Goal: Transaction & Acquisition: Purchase product/service

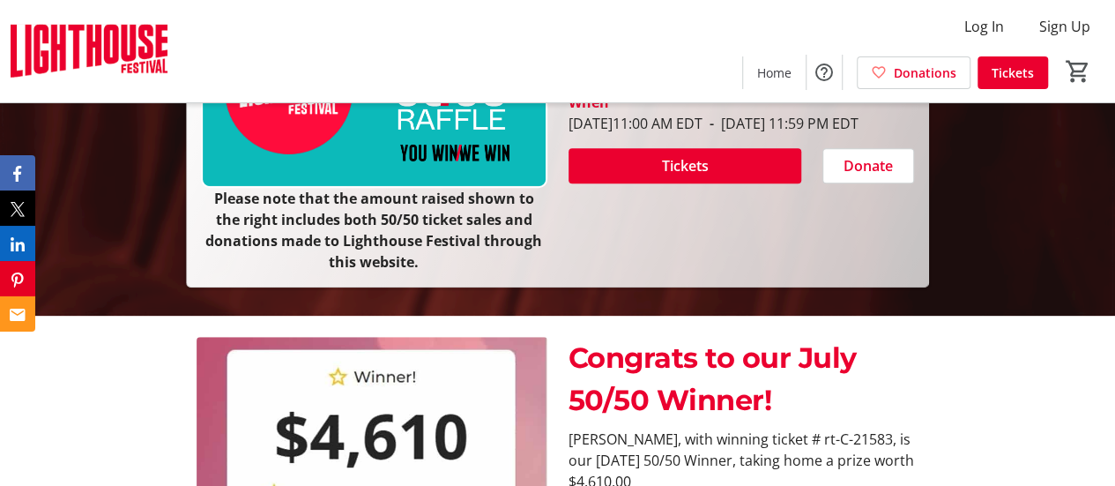
scroll to position [416, 0]
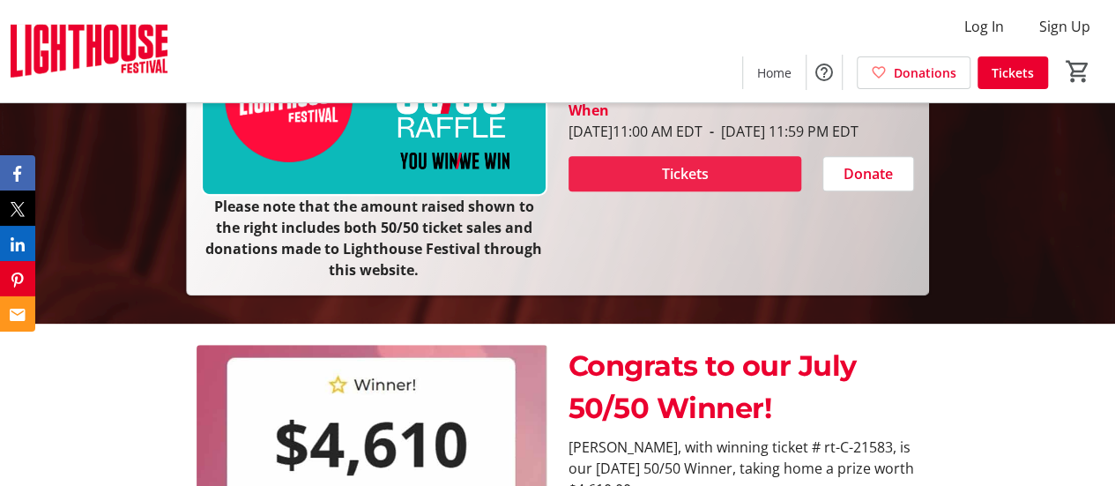
click at [705, 184] on span "Tickets" at bounding box center [684, 173] width 47 height 21
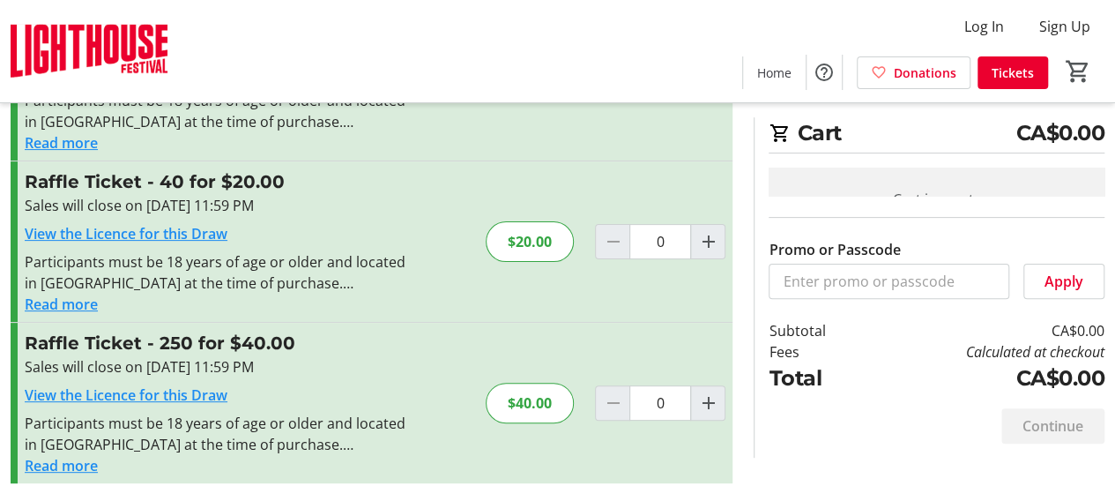
scroll to position [153, 0]
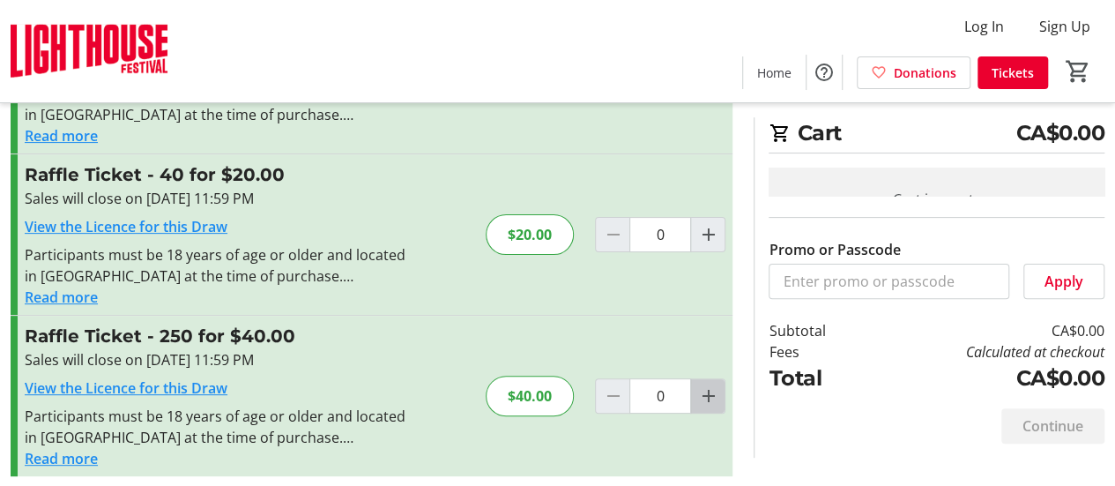
click at [705, 398] on mat-icon "Increment by one" at bounding box center [707, 395] width 21 height 21
type input "1"
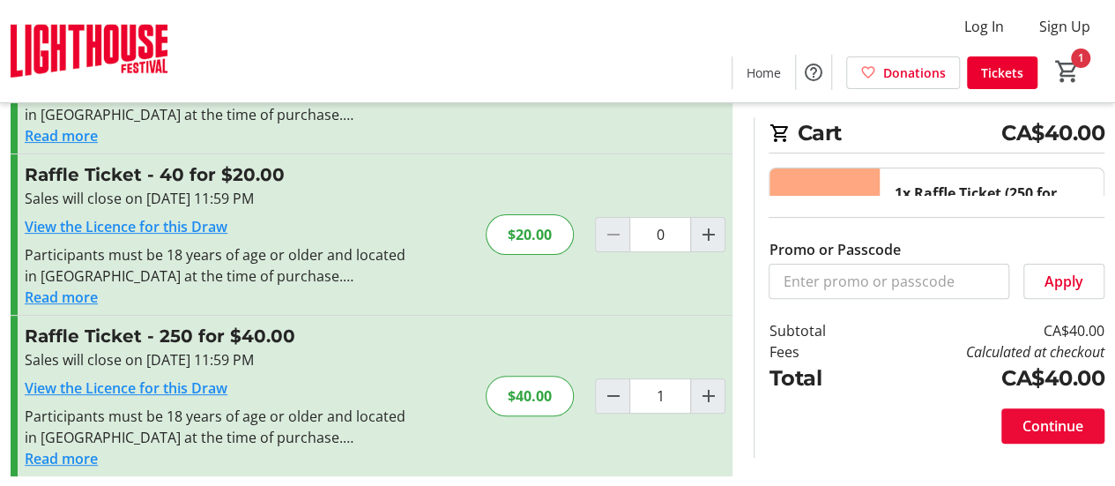
click at [1056, 424] on span "Continue" at bounding box center [1052, 425] width 61 height 21
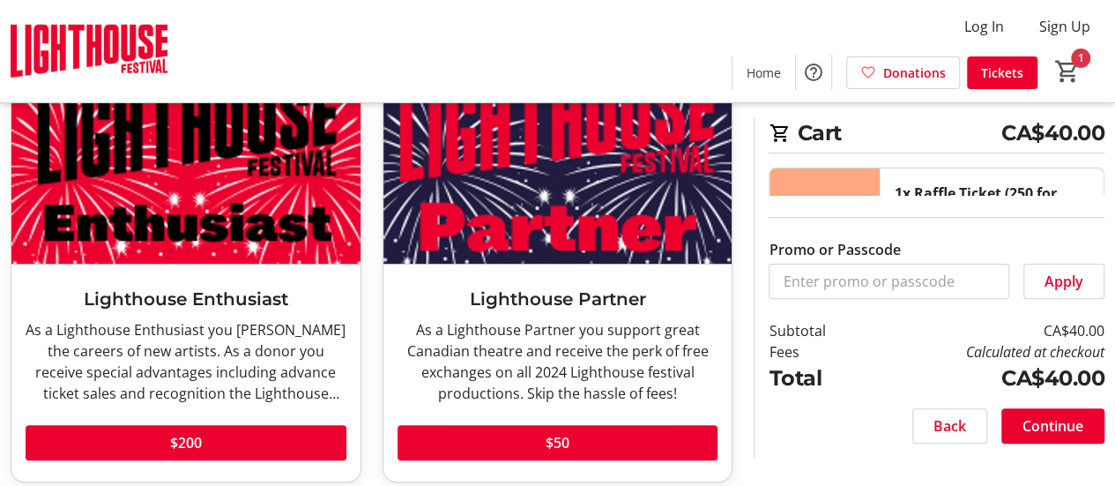
scroll to position [148, 0]
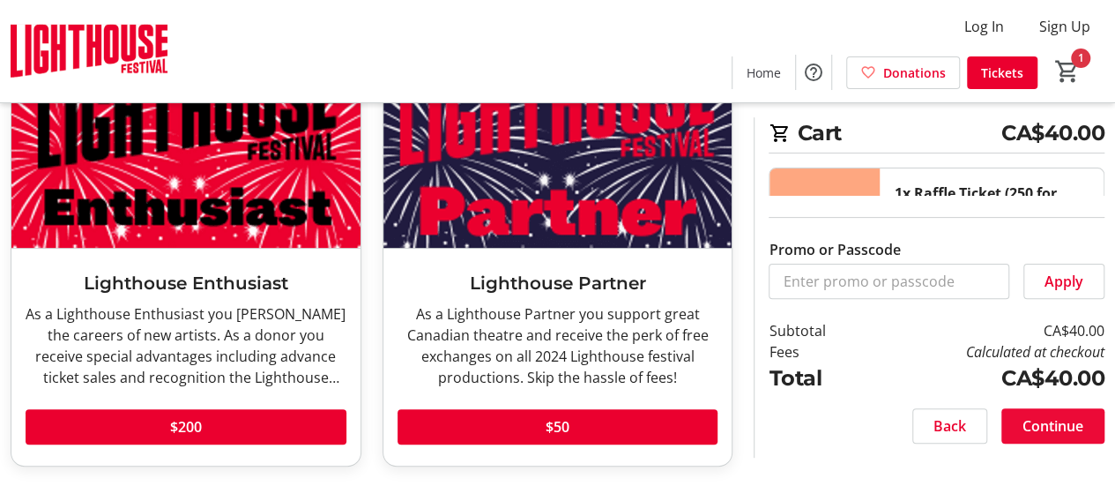
click at [1049, 419] on span "Continue" at bounding box center [1052, 425] width 61 height 21
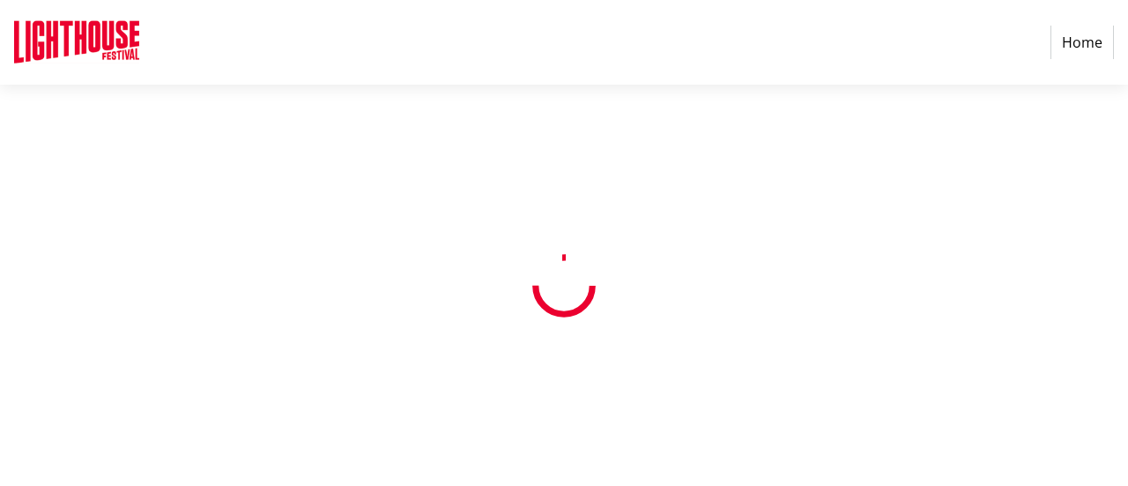
select select "CA"
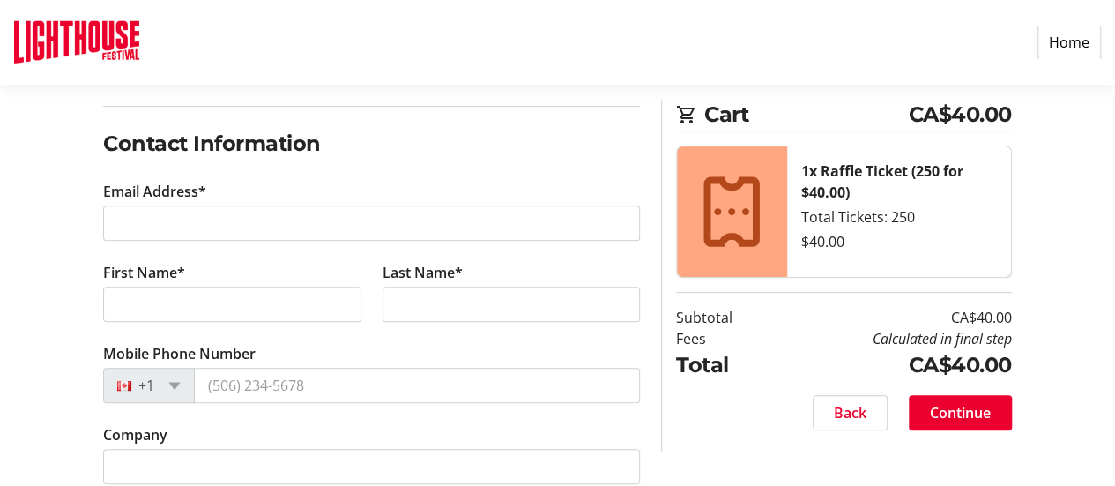
scroll to position [266, 0]
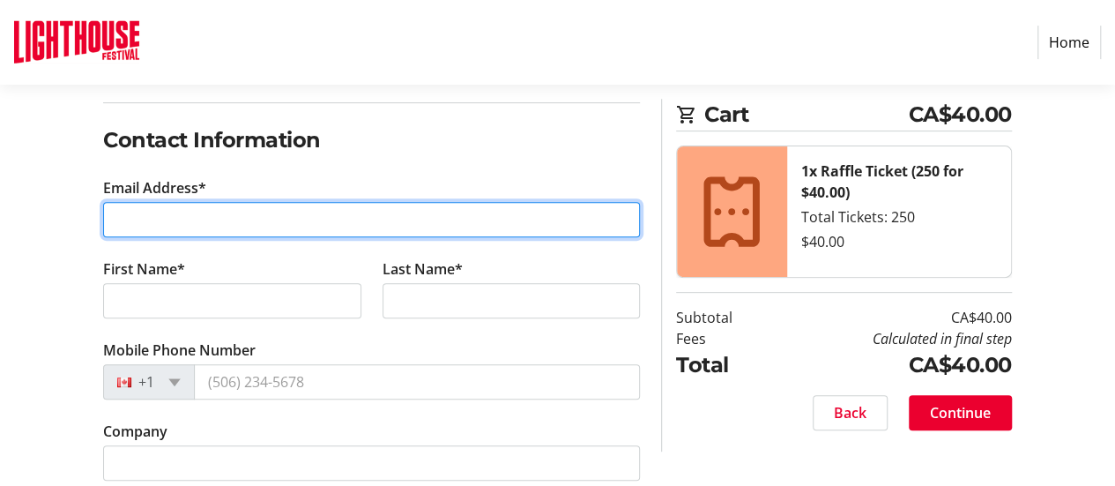
click at [231, 227] on input "Email Address*" at bounding box center [371, 219] width 537 height 35
type input "[EMAIL_ADDRESS][DOMAIN_NAME]"
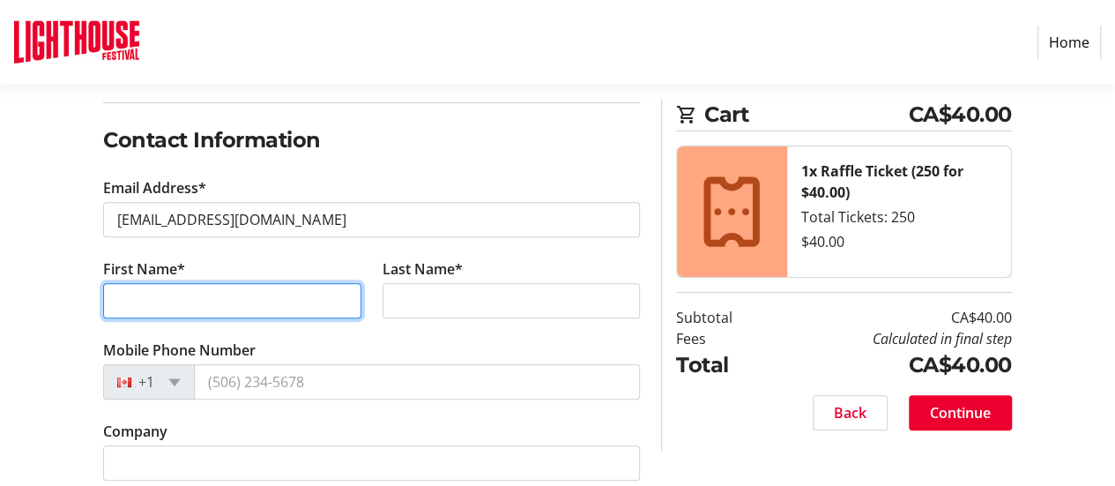
type input "[PERSON_NAME]"
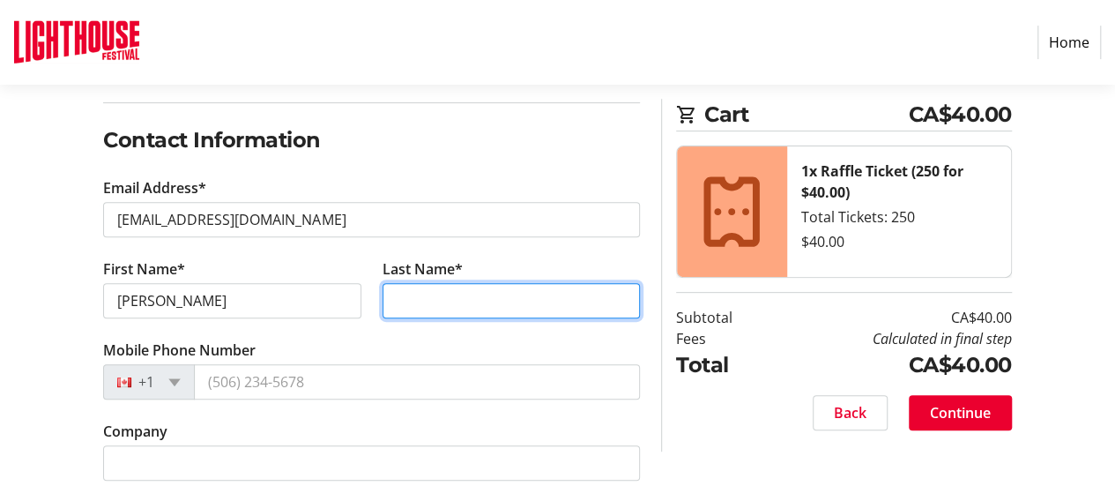
type input "[PERSON_NAME]"
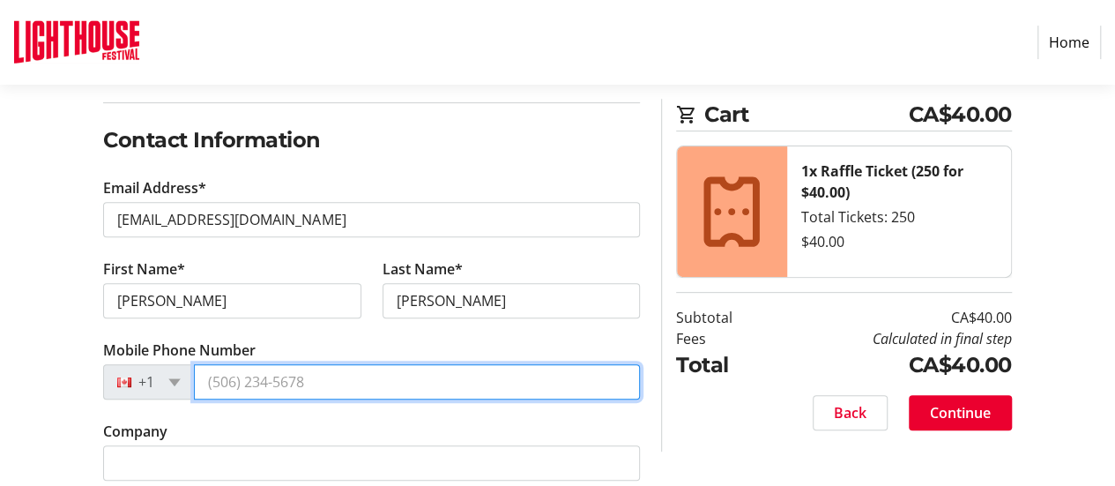
type input "[PHONE_NUMBER]"
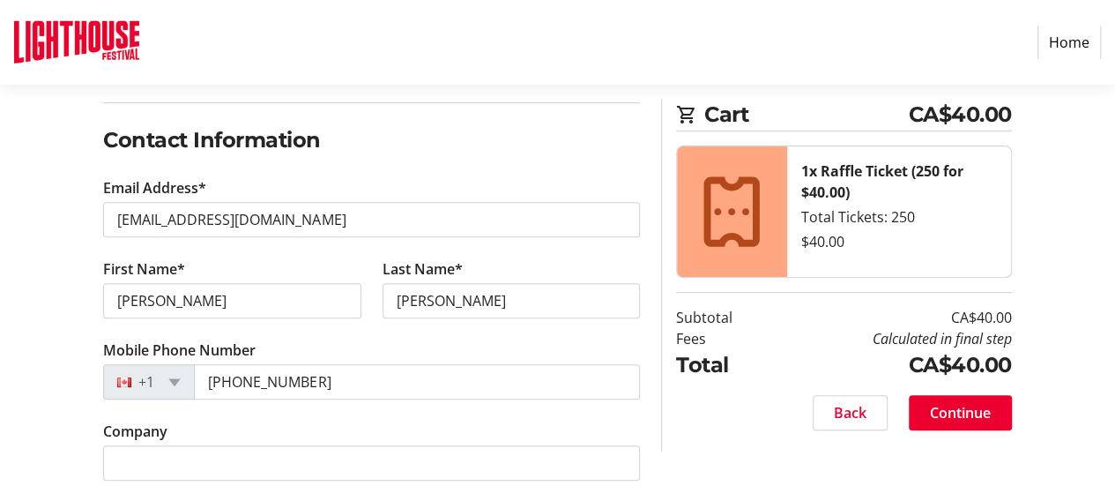
type input "[STREET_ADDRESS]"
type input "Ancaster"
select select "ON"
type input "L9G 3G4"
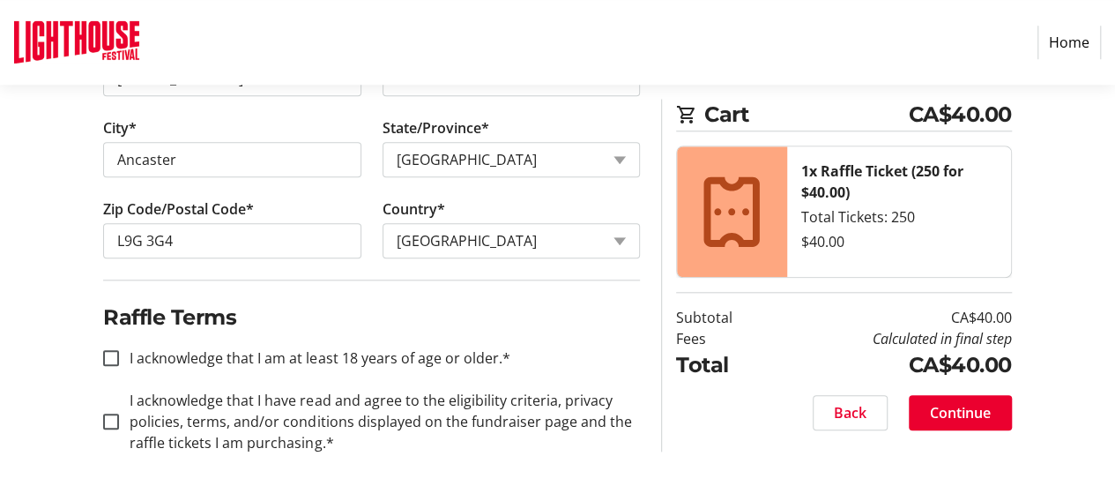
scroll to position [813, 0]
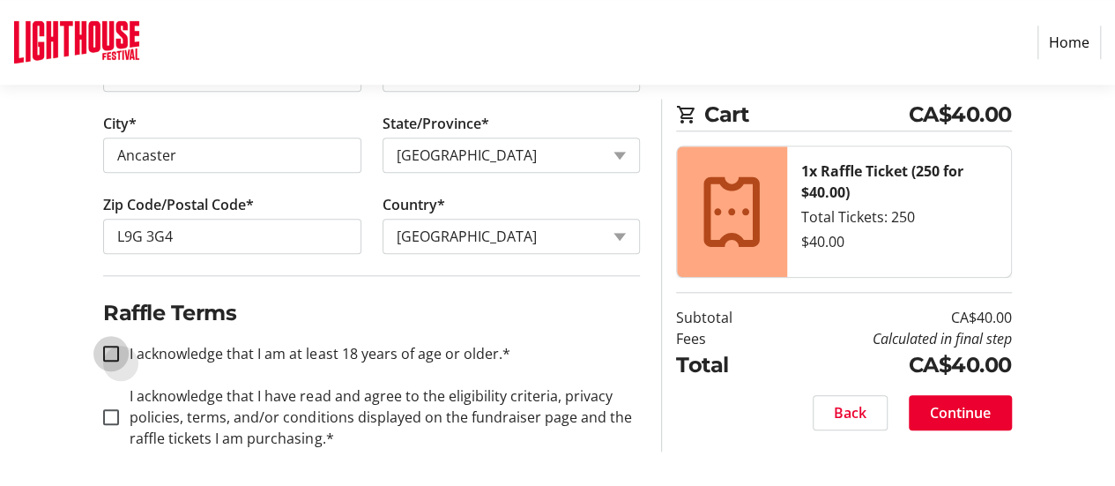
click at [111, 347] on input "I acknowledge that I am at least 18 years of age or older.*" at bounding box center [111, 354] width 16 height 16
checkbox input "true"
click at [113, 415] on input "I acknowledge that I have read and agree to the eligibility criteria, privacy p…" at bounding box center [111, 417] width 16 height 16
checkbox input "true"
click at [961, 416] on span "Continue" at bounding box center [960, 412] width 61 height 21
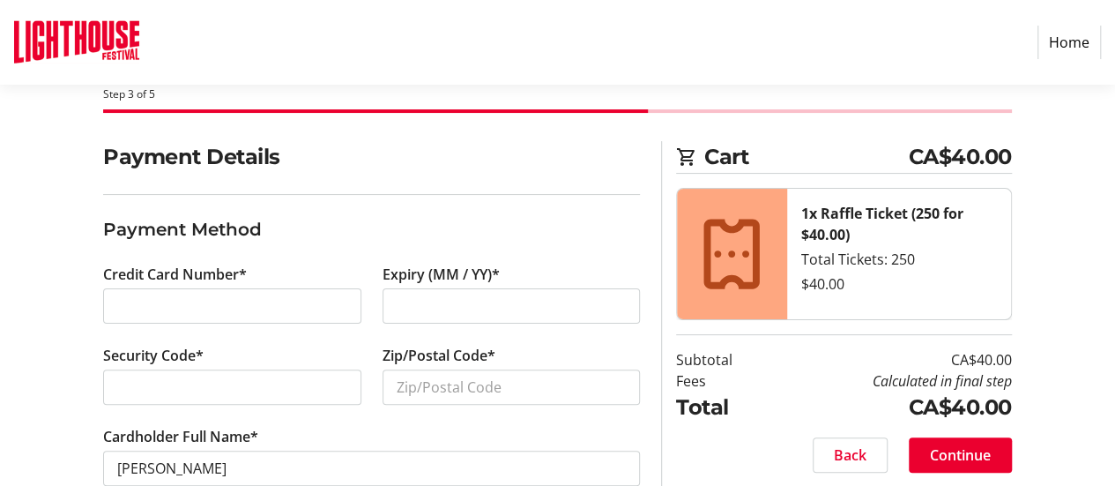
scroll to position [95, 0]
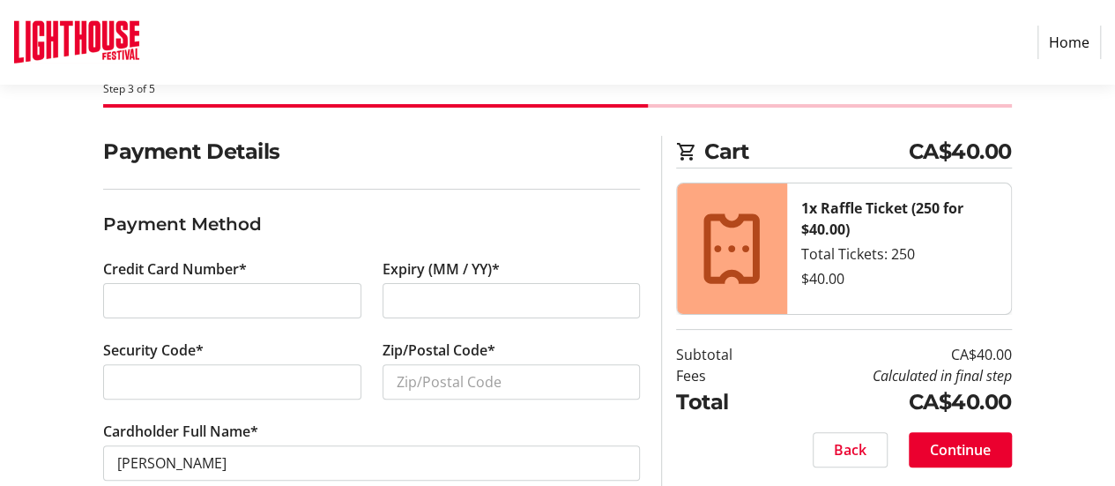
click at [169, 362] on div "Security Code*" at bounding box center [232, 379] width 279 height 81
click at [479, 380] on input "Zip/Postal Code*" at bounding box center [511, 381] width 257 height 35
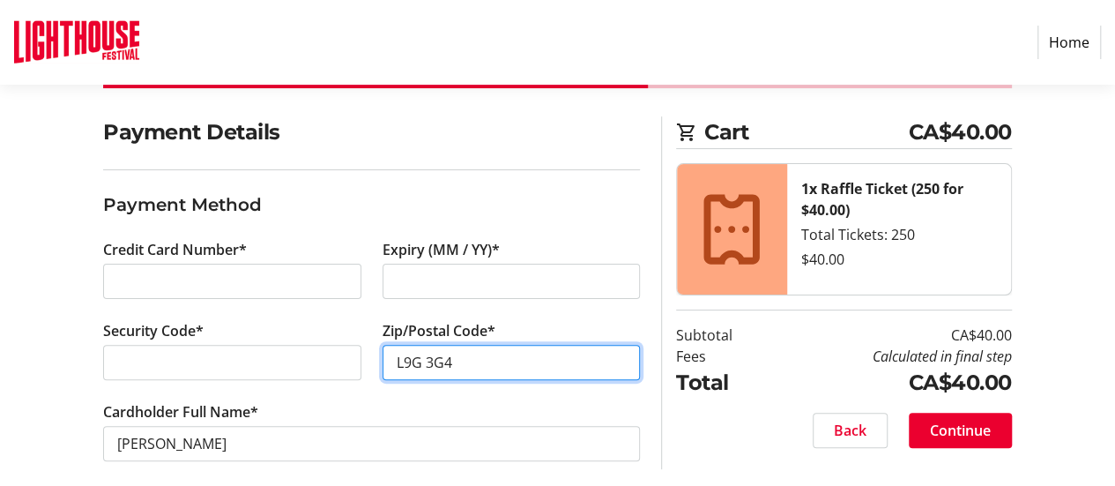
scroll to position [130, 0]
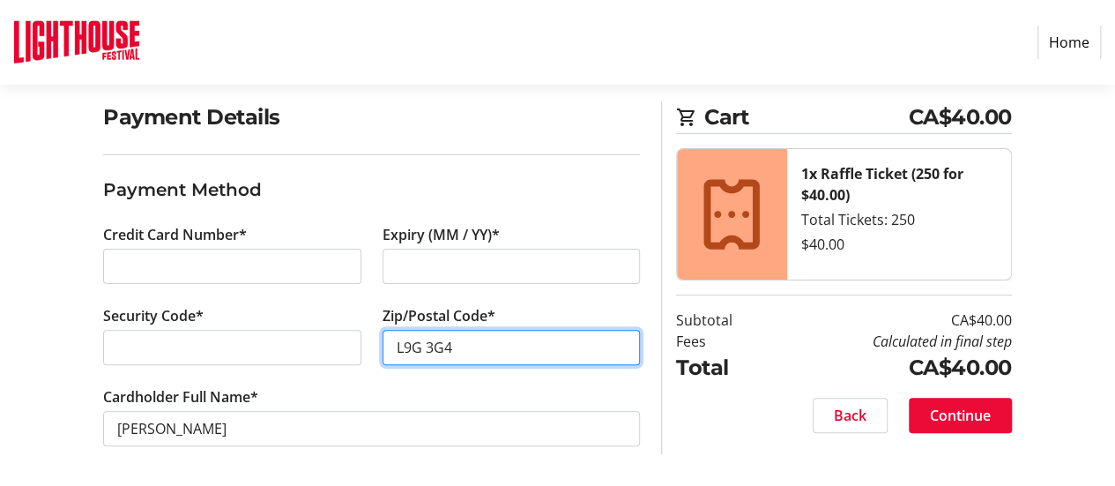
type input "L9G 3G4"
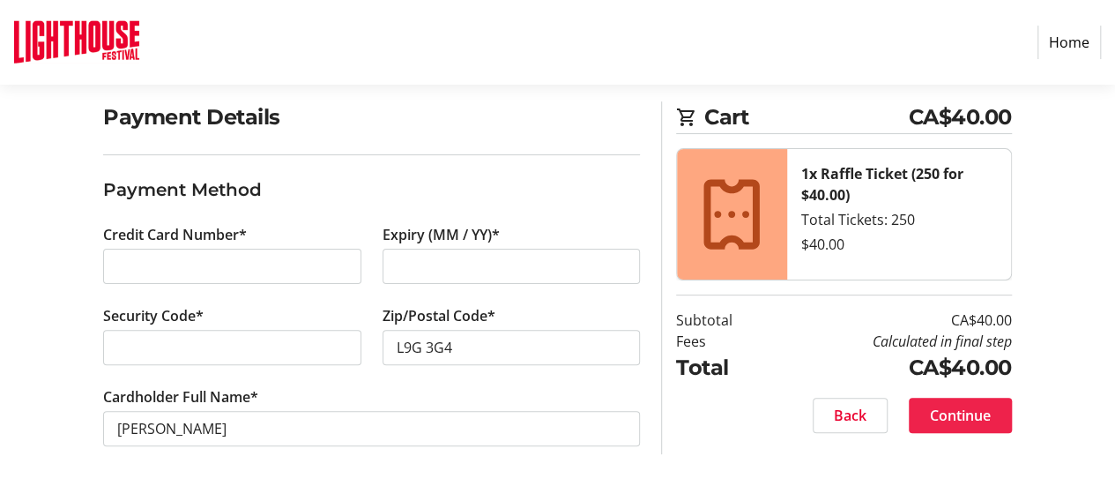
click at [953, 413] on span "Continue" at bounding box center [960, 415] width 61 height 21
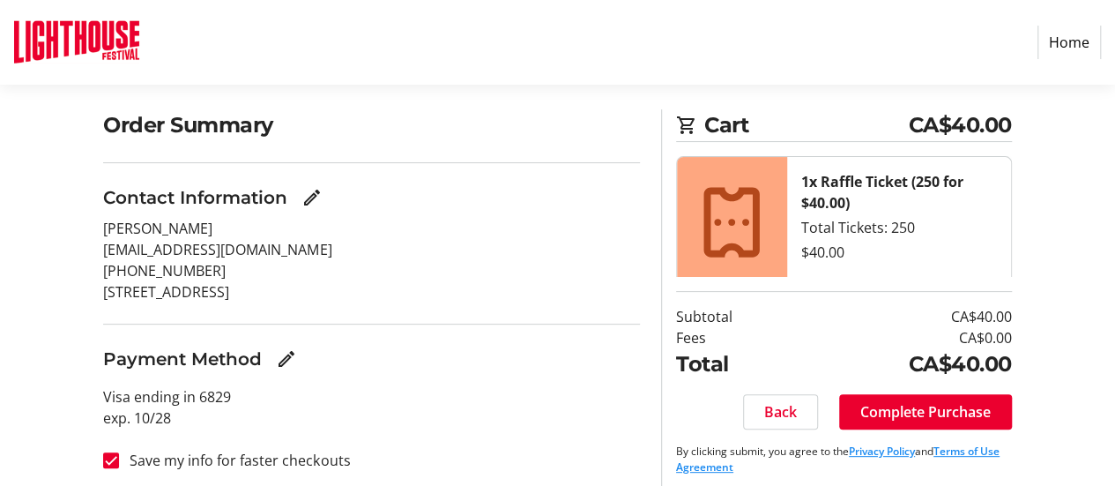
scroll to position [132, 0]
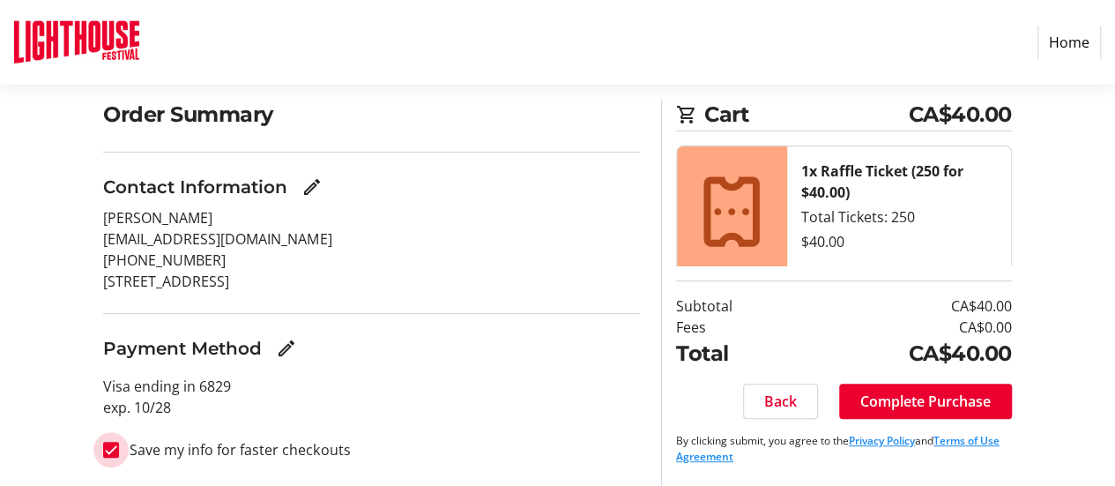
click at [108, 450] on input "Save my info for faster checkouts" at bounding box center [111, 450] width 16 height 16
checkbox input "false"
click at [926, 394] on span "Complete Purchase" at bounding box center [925, 400] width 130 height 21
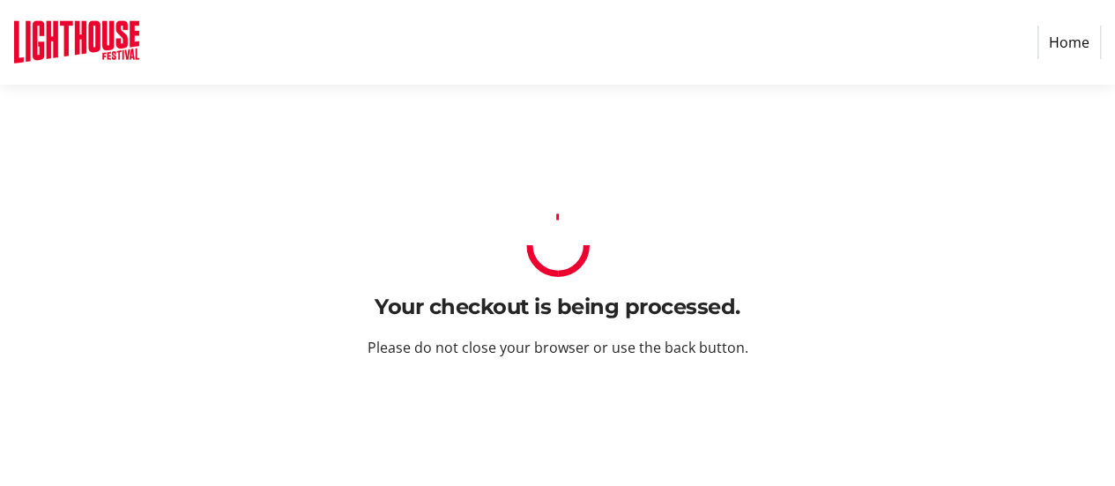
scroll to position [0, 0]
